Goal: Check status: Check status

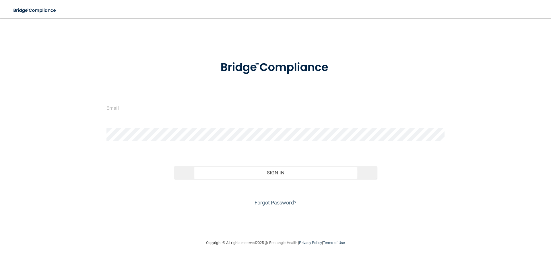
type input "[PERSON_NAME][EMAIL_ADDRESS][PERSON_NAME][DOMAIN_NAME]"
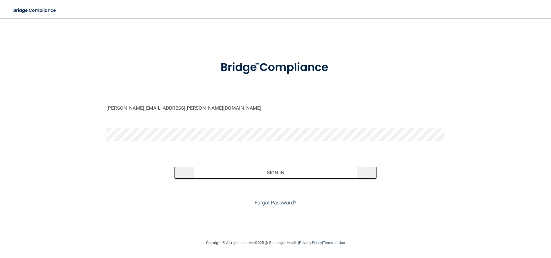
click at [268, 173] on button "Sign In" at bounding box center [275, 173] width 203 height 13
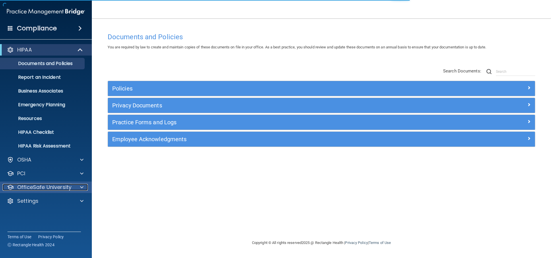
click at [40, 190] on p "OfficeSafe University" at bounding box center [44, 187] width 54 height 7
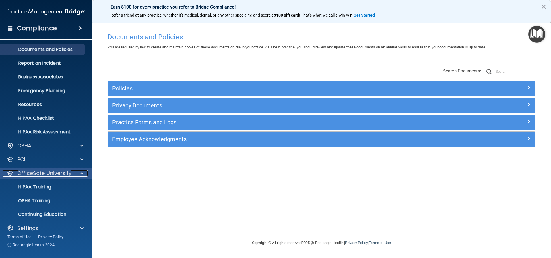
scroll to position [21, 0]
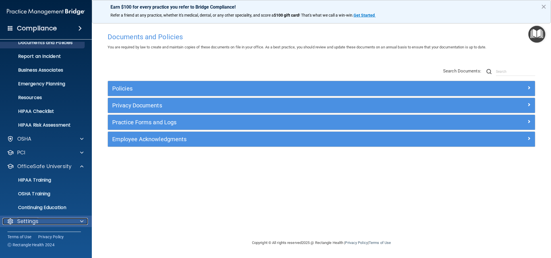
click at [37, 220] on p "Settings" at bounding box center [27, 221] width 21 height 7
click at [34, 221] on p "Settings" at bounding box center [27, 221] width 21 height 7
click at [19, 221] on p "Settings" at bounding box center [27, 221] width 21 height 7
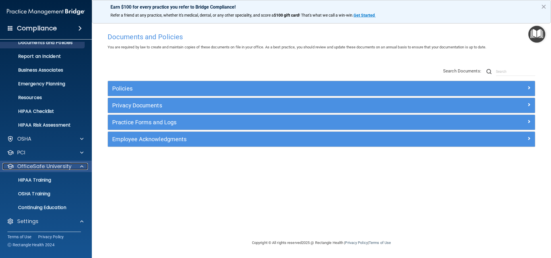
click at [28, 170] on p "OfficeSafe University" at bounding box center [44, 166] width 54 height 7
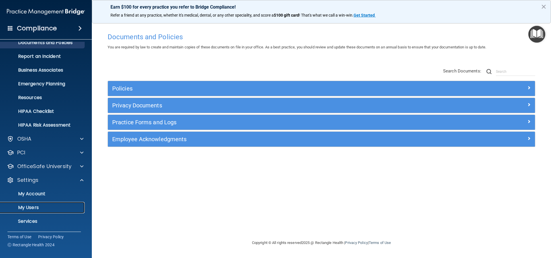
click at [35, 207] on p "My Users" at bounding box center [43, 208] width 78 height 6
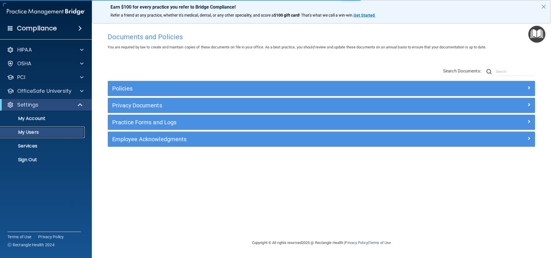
select select "20"
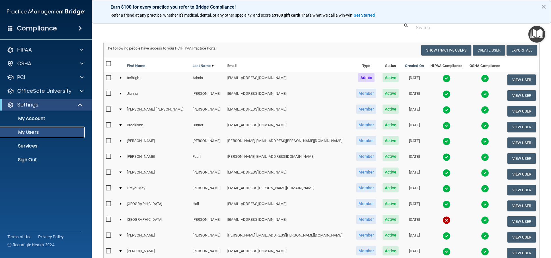
scroll to position [15, 0]
click at [514, 83] on button "View User" at bounding box center [521, 80] width 28 height 11
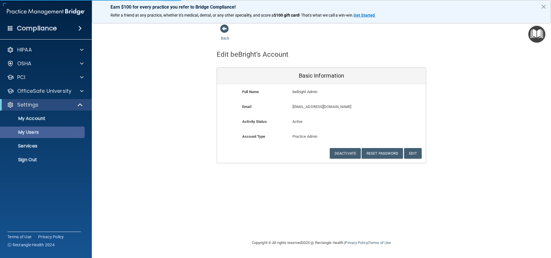
select select "20"
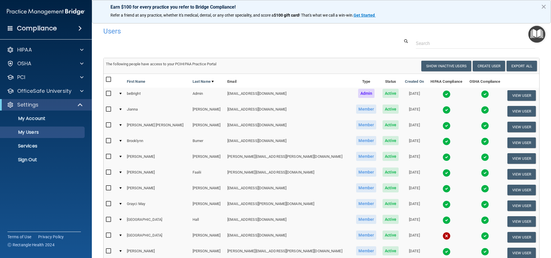
click at [481, 111] on img at bounding box center [485, 110] width 8 height 8
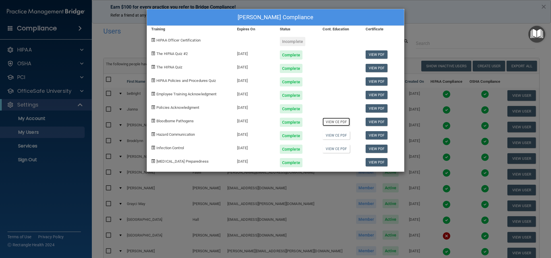
click at [335, 124] on link "View CE PDF" at bounding box center [335, 122] width 27 height 8
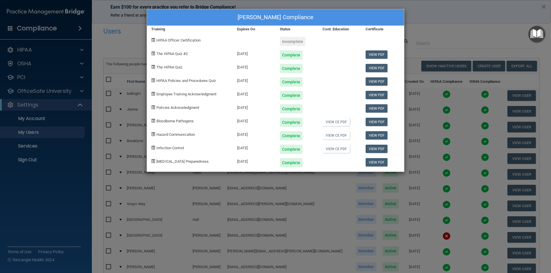
click at [263, 201] on div "[PERSON_NAME] Compliance Training Expires On Status Cont. Education Certificate…" at bounding box center [275, 136] width 551 height 273
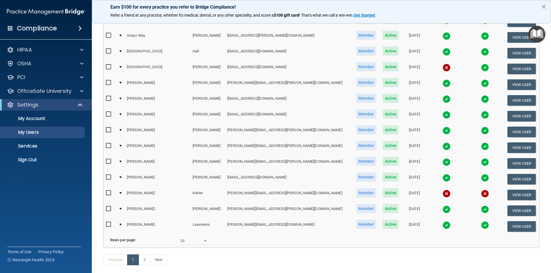
scroll to position [172, 0]
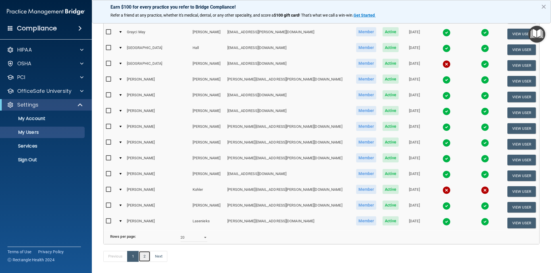
click at [148, 258] on link "2" at bounding box center [145, 256] width 12 height 11
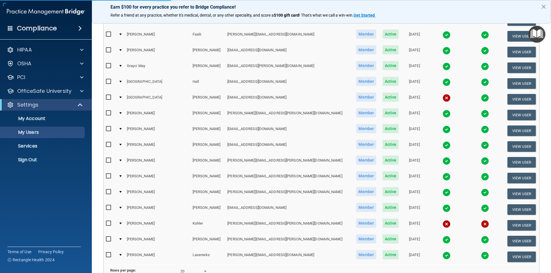
select select "20"
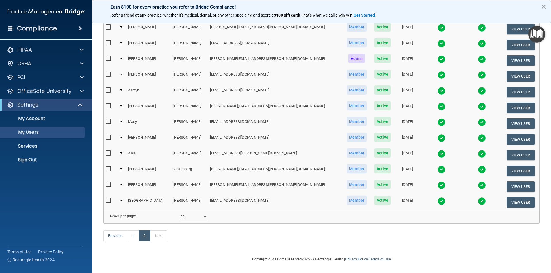
click at [477, 197] on img at bounding box center [481, 201] width 8 height 8
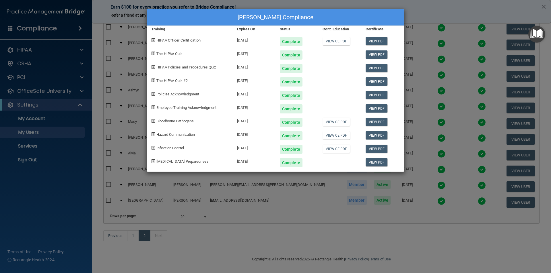
click at [325, 79] on div at bounding box center [339, 79] width 43 height 13
click at [425, 125] on div "[PERSON_NAME] Compliance Training Expires On Status Cont. Education Certificate…" at bounding box center [275, 136] width 551 height 273
